Goal: Navigation & Orientation: Find specific page/section

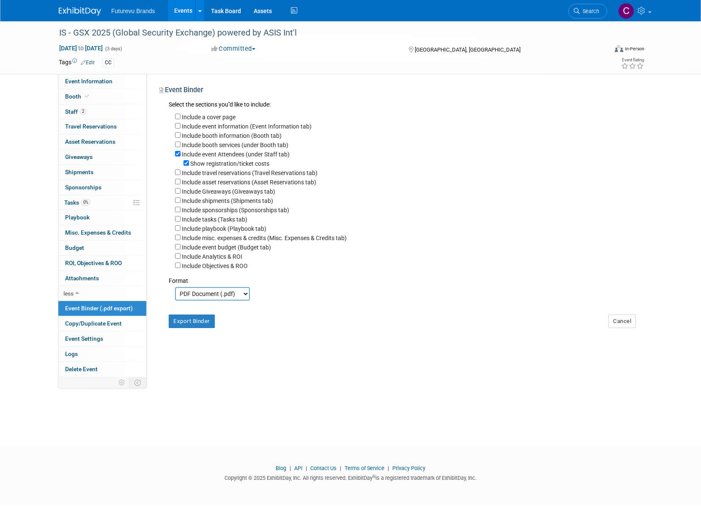
click at [15, 60] on div "IS - GSX 2025 (Global Security Exchange) powered by ASIS Int'l [DATE] to [DATE]…" at bounding box center [350, 47] width 701 height 53
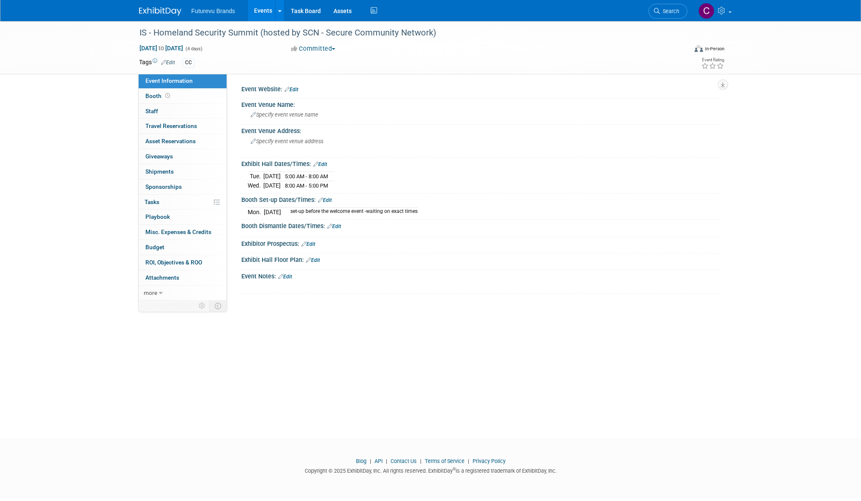
click at [270, 9] on link "Events" at bounding box center [263, 10] width 31 height 21
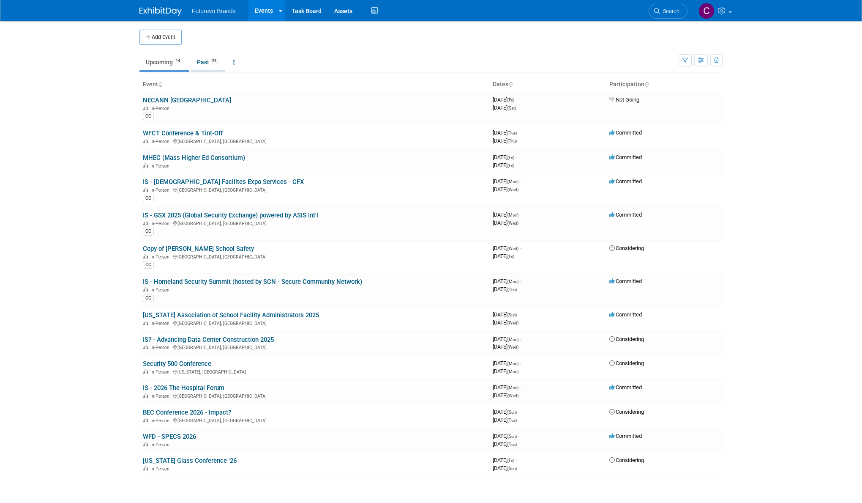
click at [203, 60] on link "Past 54" at bounding box center [208, 62] width 35 height 16
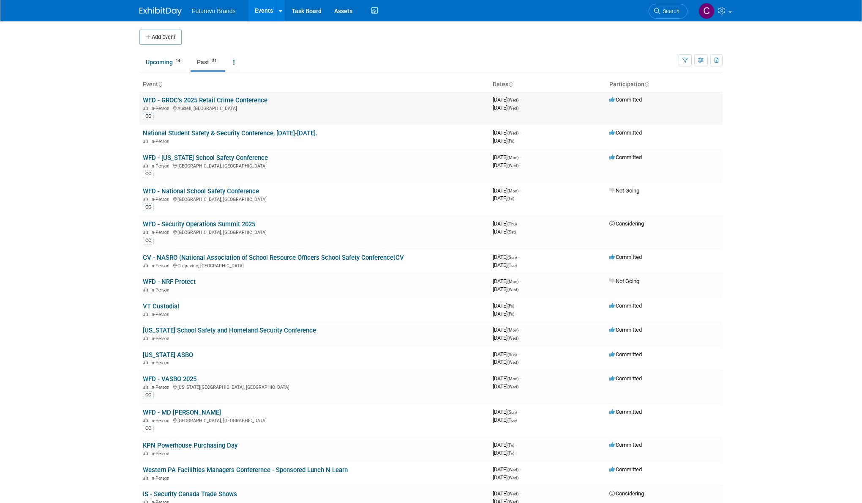
click at [213, 101] on link "WFD - GROC's 2025 Retail Crime Conference" at bounding box center [205, 100] width 125 height 8
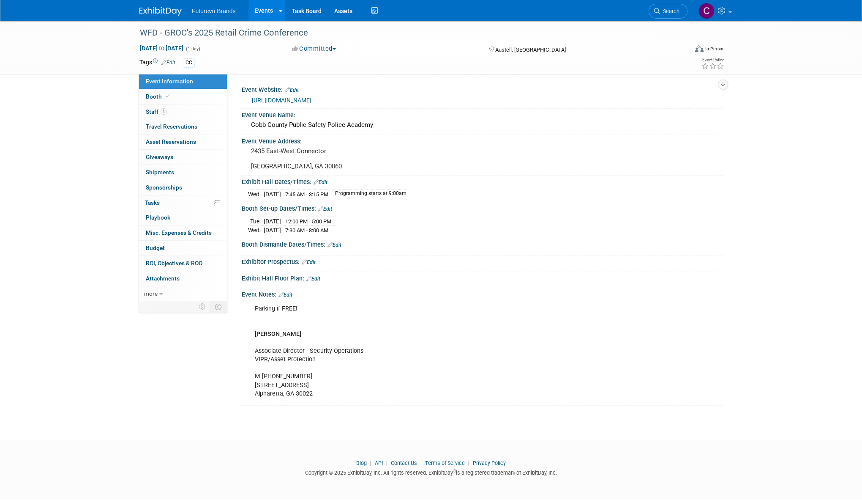
click at [307, 98] on link "https://groc2024rcc.my.canva.site/groc2025retailcrimeconference" at bounding box center [282, 100] width 60 height 7
